Goal: Navigation & Orientation: Find specific page/section

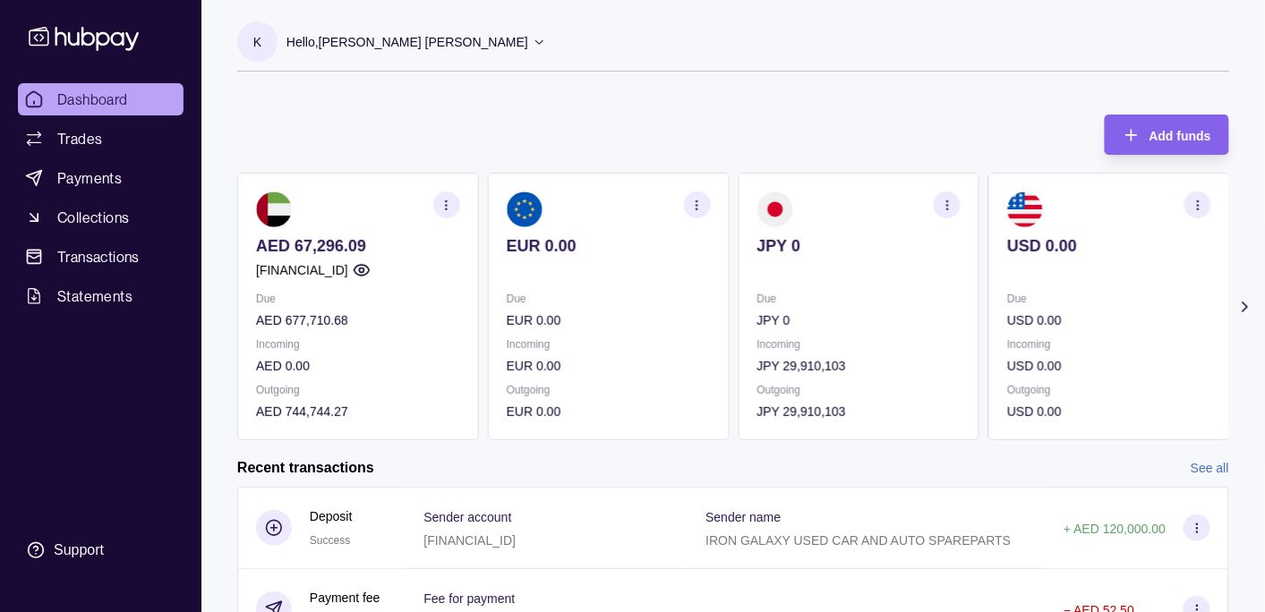
click at [70, 253] on span "Transactions" at bounding box center [98, 256] width 82 height 21
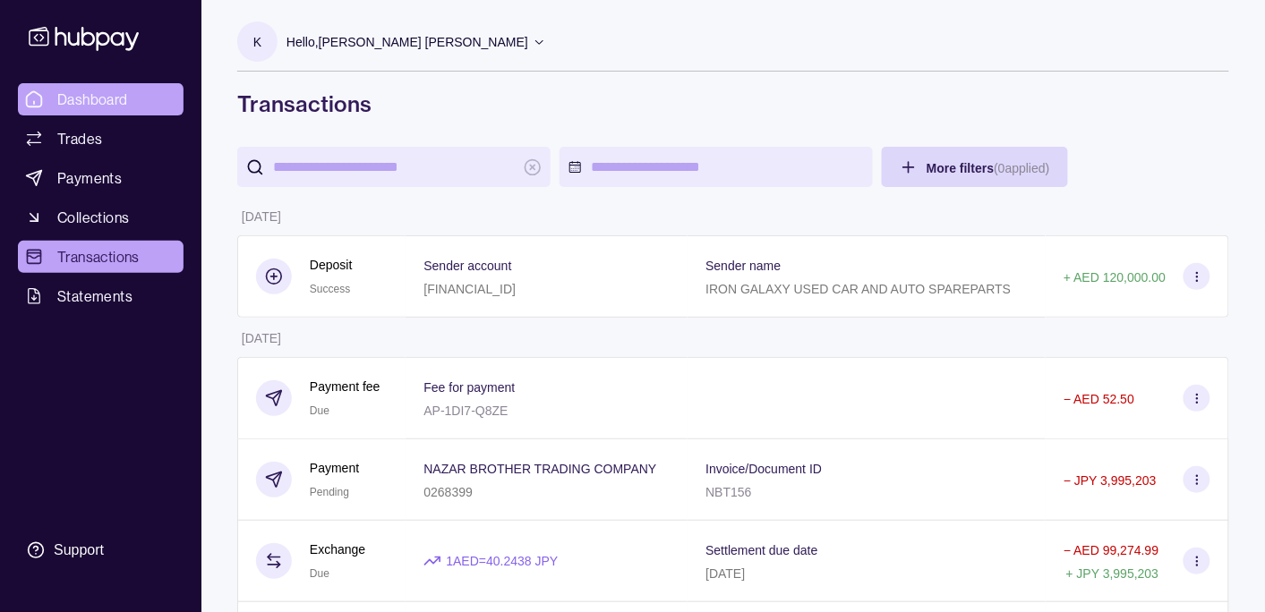
click at [108, 97] on span "Dashboard" at bounding box center [92, 99] width 71 height 21
